Goal: Task Accomplishment & Management: Use online tool/utility

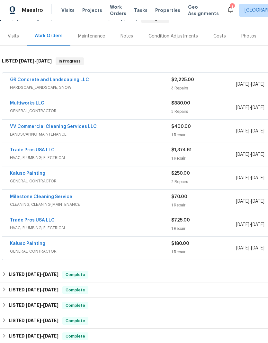
scroll to position [71, 0]
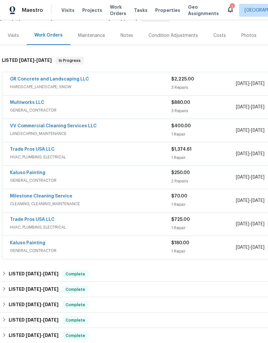
click at [229, 7] on div "1" at bounding box center [231, 7] width 4 height 6
click at [226, 11] on icon at bounding box center [230, 9] width 8 height 8
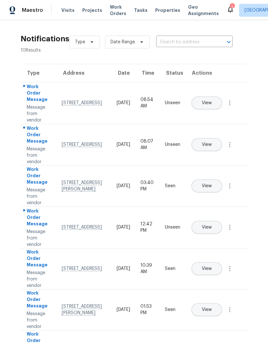
click at [222, 97] on button "View" at bounding box center [206, 103] width 30 height 13
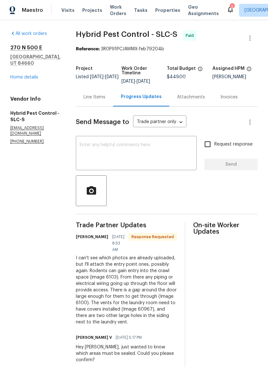
click at [38, 75] on link "Home details" at bounding box center [24, 77] width 28 height 4
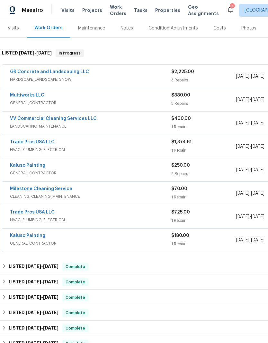
scroll to position [78, 0]
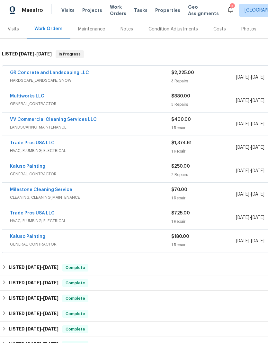
click at [39, 99] on link "Multiworks LLC" at bounding box center [27, 96] width 34 height 4
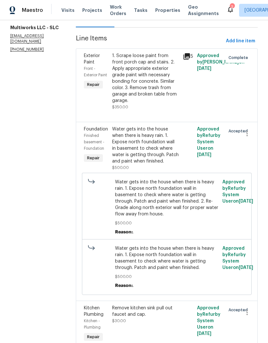
scroll to position [26, 0]
click at [147, 126] on div "Water gets into the house when there is heavy rain. 1. Expose north foundation …" at bounding box center [145, 145] width 67 height 39
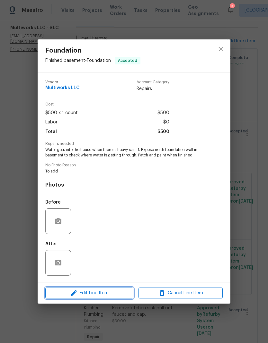
click at [108, 295] on span "Edit Line Item" at bounding box center [89, 293] width 84 height 8
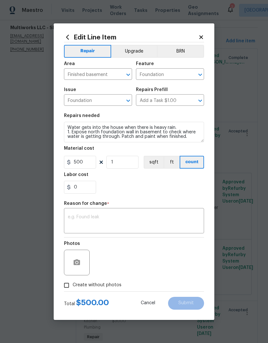
click at [115, 215] on textarea at bounding box center [134, 221] width 132 height 13
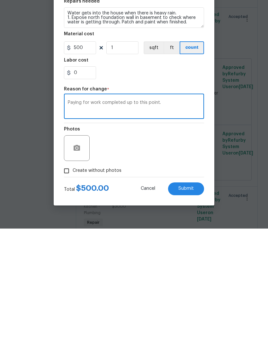
type textarea "Paying for work completed up to this point."
click at [87, 156] on input "500" at bounding box center [80, 162] width 32 height 13
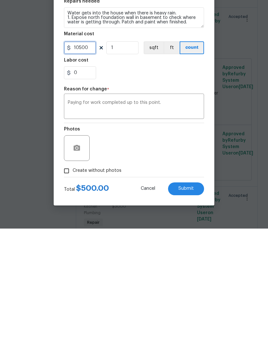
click at [92, 156] on input "10500" at bounding box center [80, 162] width 32 height 13
type input "100"
click at [197, 238] on div "Photos" at bounding box center [134, 259] width 140 height 42
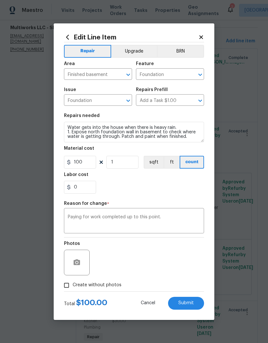
click at [189, 305] on span "Submit" at bounding box center [185, 303] width 15 height 5
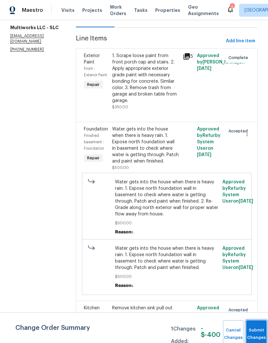
click at [255, 330] on button "Submit Changes" at bounding box center [256, 335] width 21 height 28
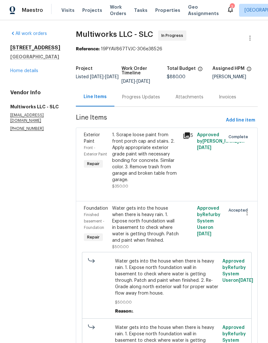
scroll to position [0, 0]
click at [33, 73] on link "Home details" at bounding box center [24, 71] width 28 height 4
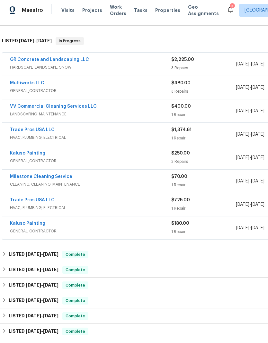
scroll to position [91, 0]
